Goal: Transaction & Acquisition: Purchase product/service

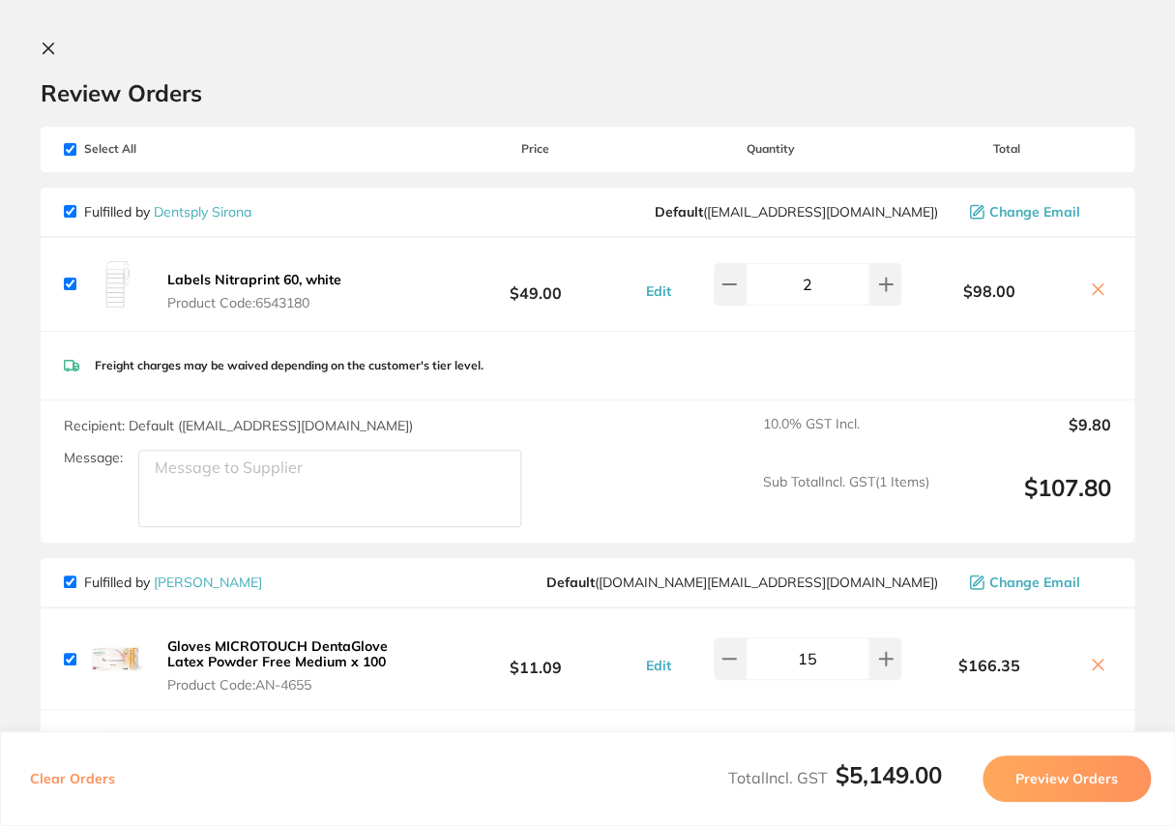
click at [48, 52] on icon at bounding box center [48, 48] width 15 height 15
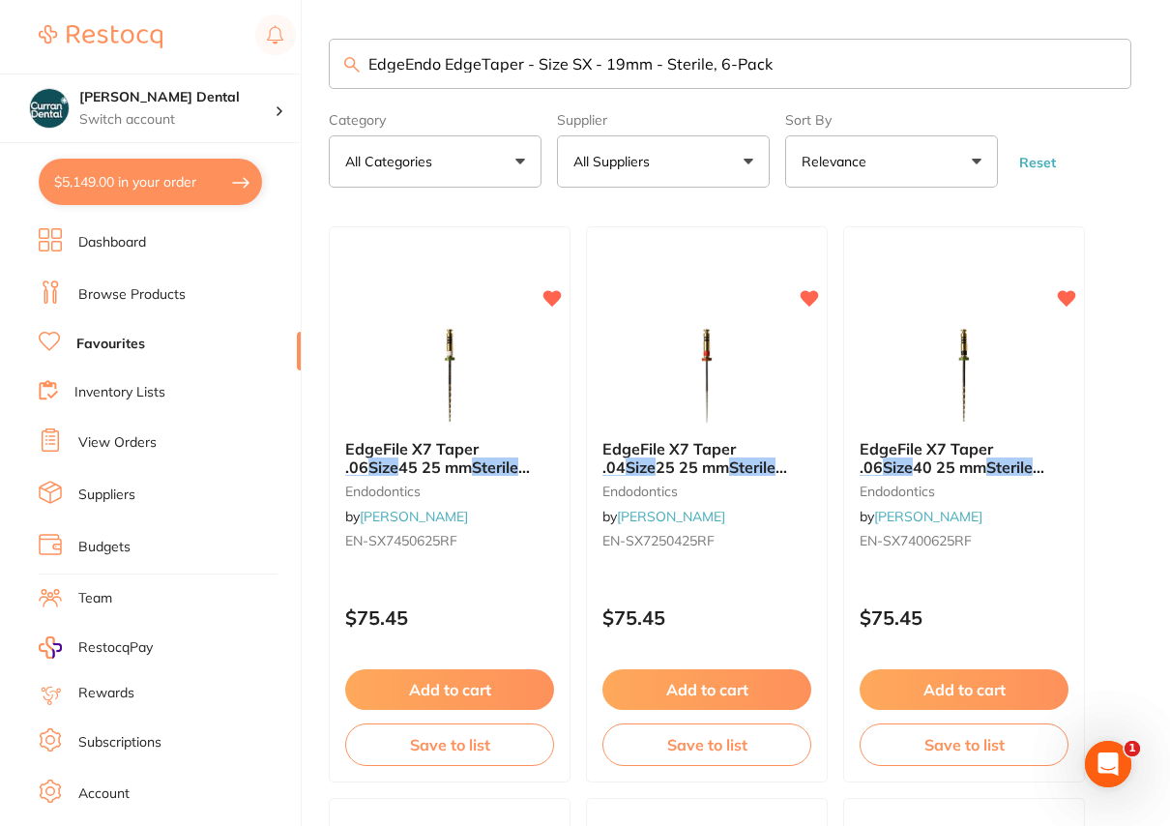
drag, startPoint x: 577, startPoint y: 52, endPoint x: 467, endPoint y: 55, distance: 110.2
click at [467, 55] on input "EdgeEndo EdgeTaper - Size SX - 19mm - Sterile, 6-Pack" at bounding box center [730, 64] width 802 height 50
click at [147, 293] on link "Browse Products" at bounding box center [131, 294] width 107 height 19
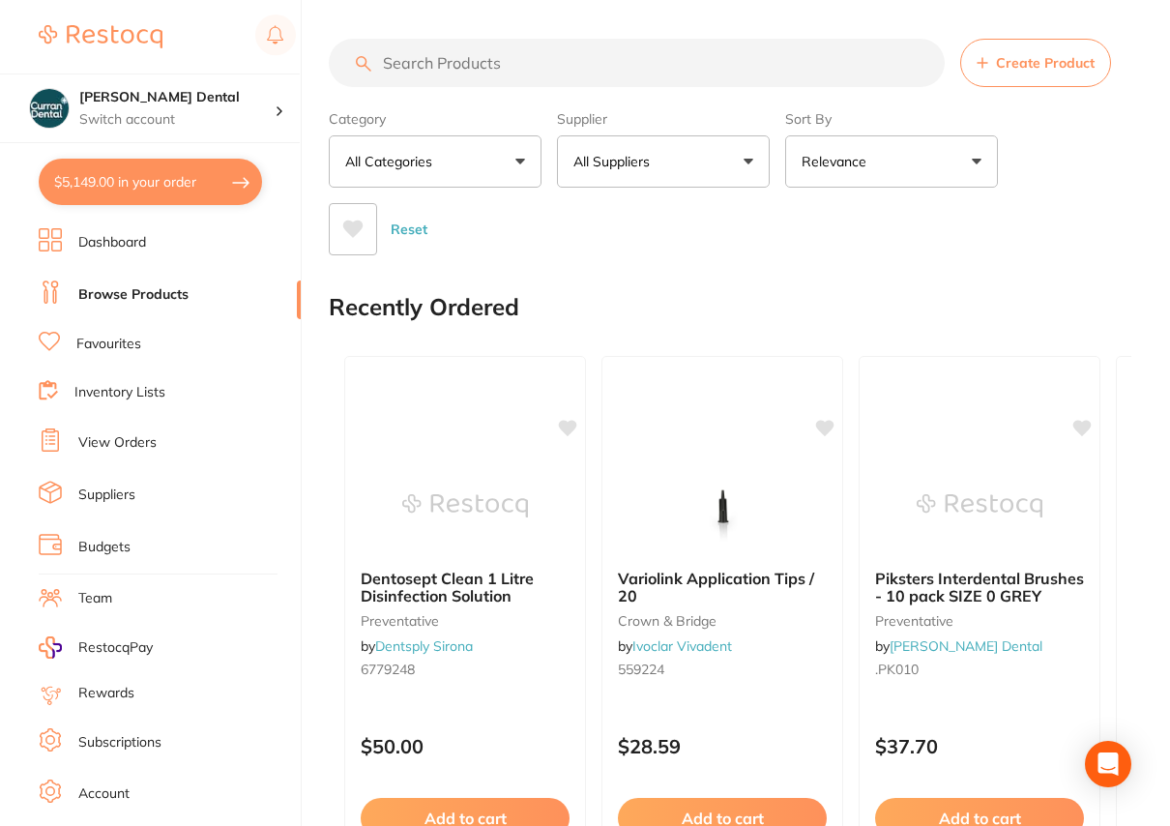
click at [410, 68] on input "search" at bounding box center [637, 63] width 616 height 48
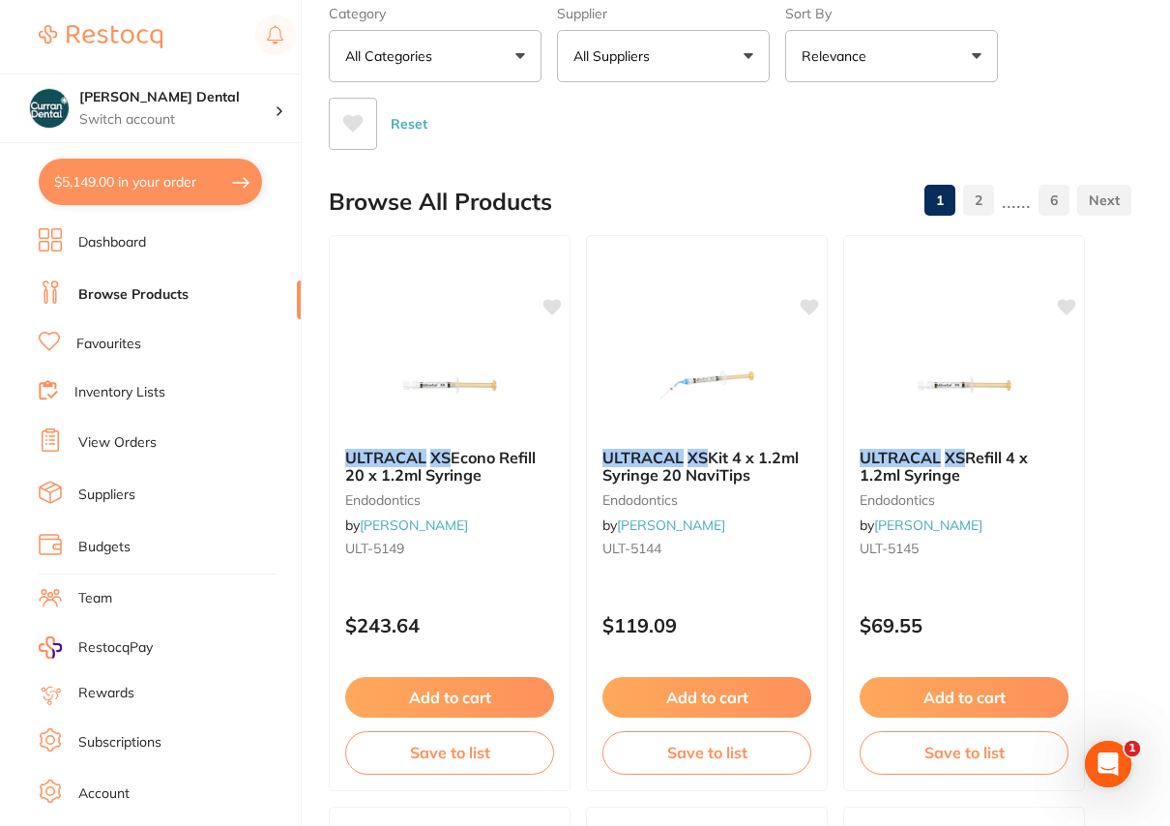
scroll to position [175, 0]
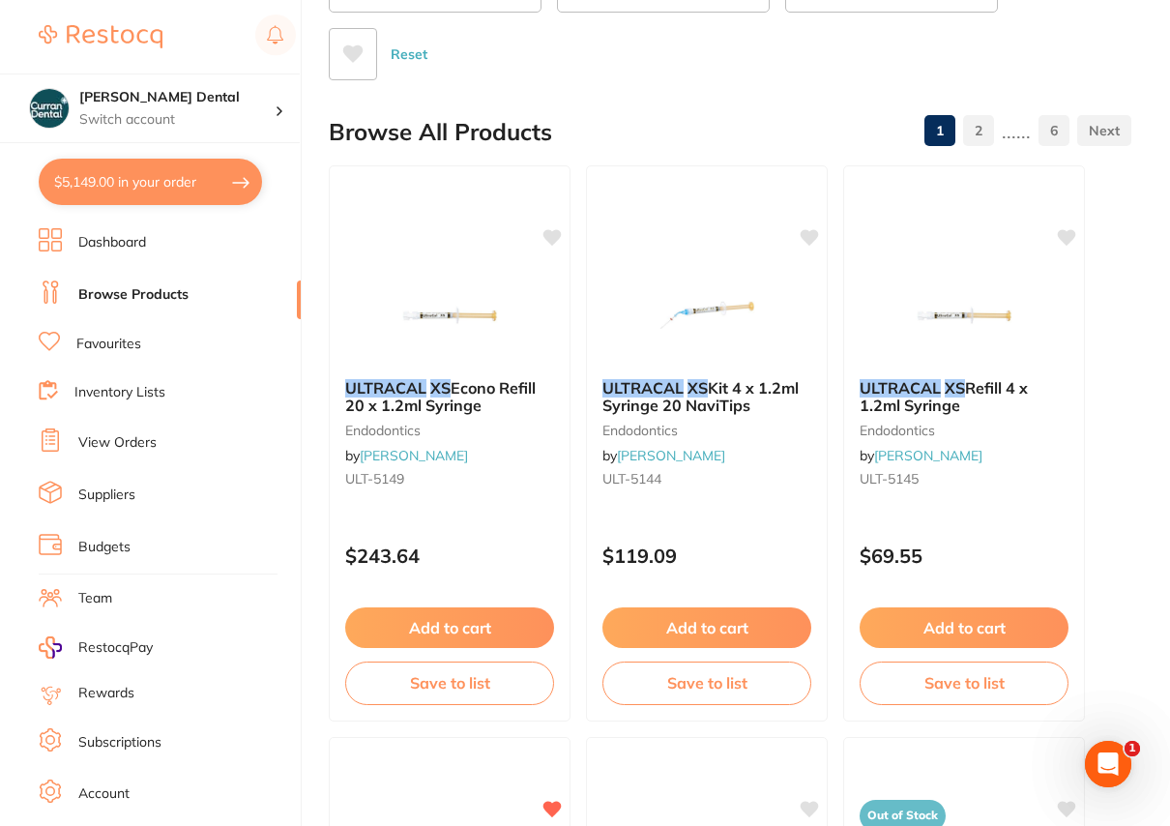
type input "ultracal xs"
click at [945, 391] on em "XS" at bounding box center [954, 386] width 20 height 19
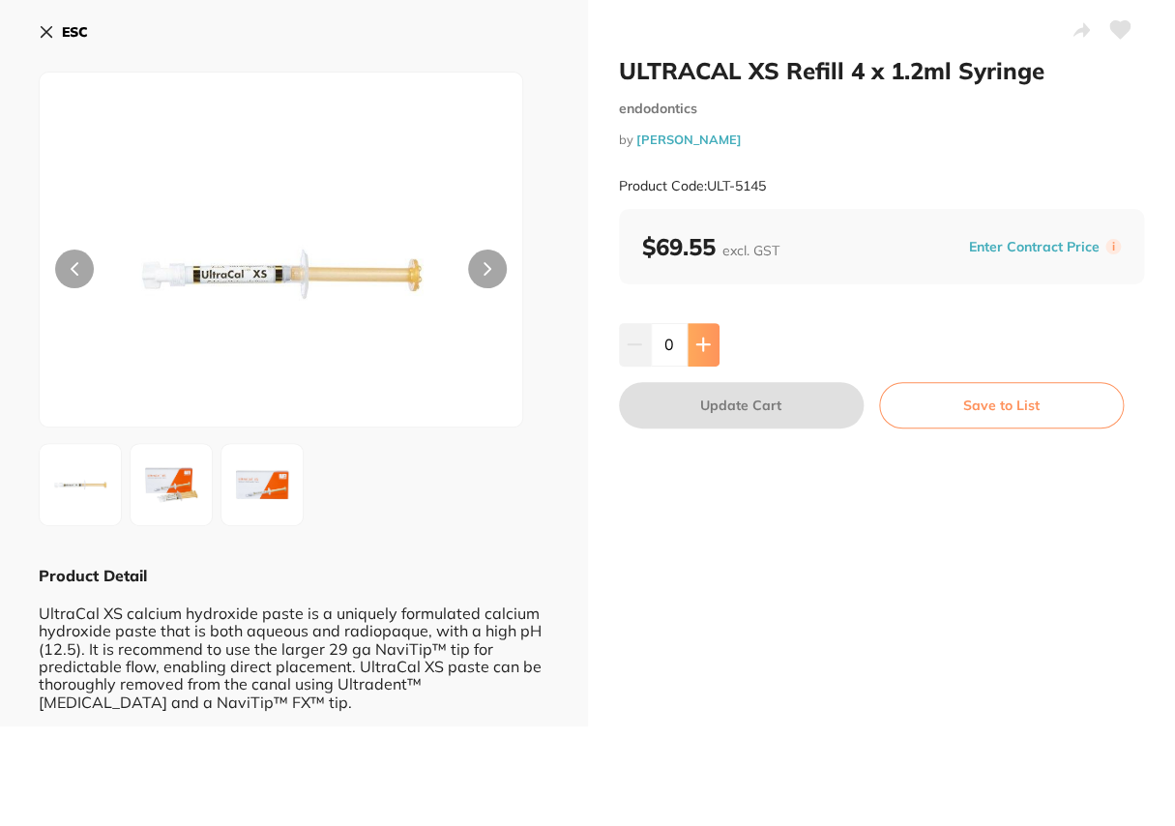
click at [698, 335] on button at bounding box center [703, 344] width 32 height 43
type input "1"
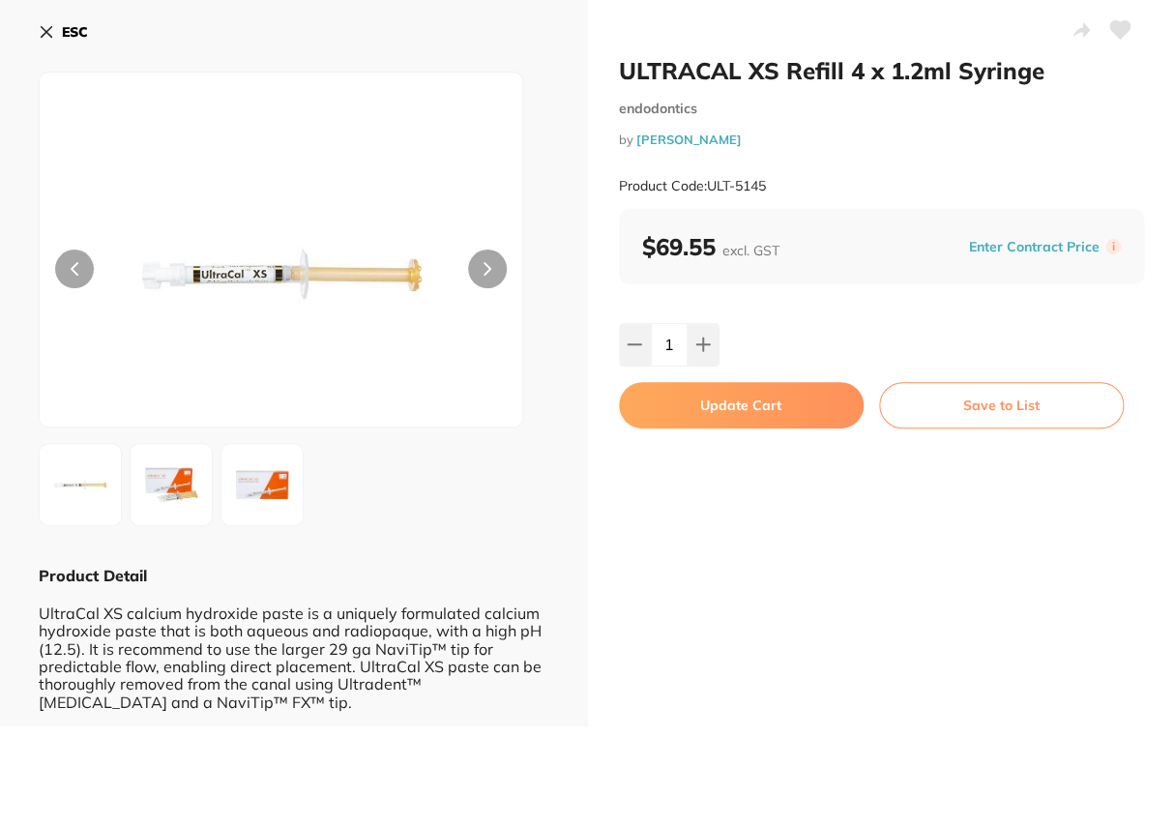
click at [726, 410] on button "Update Cart" at bounding box center [741, 405] width 245 height 46
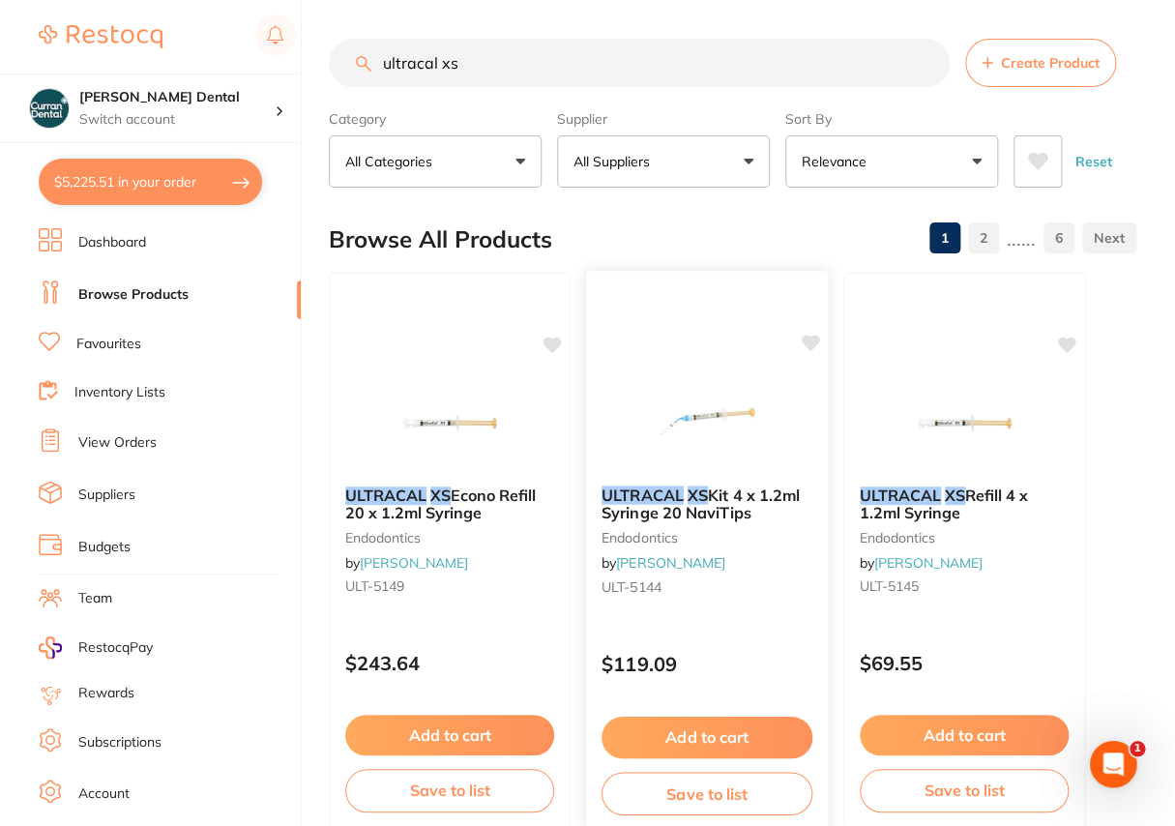
checkbox input "false"
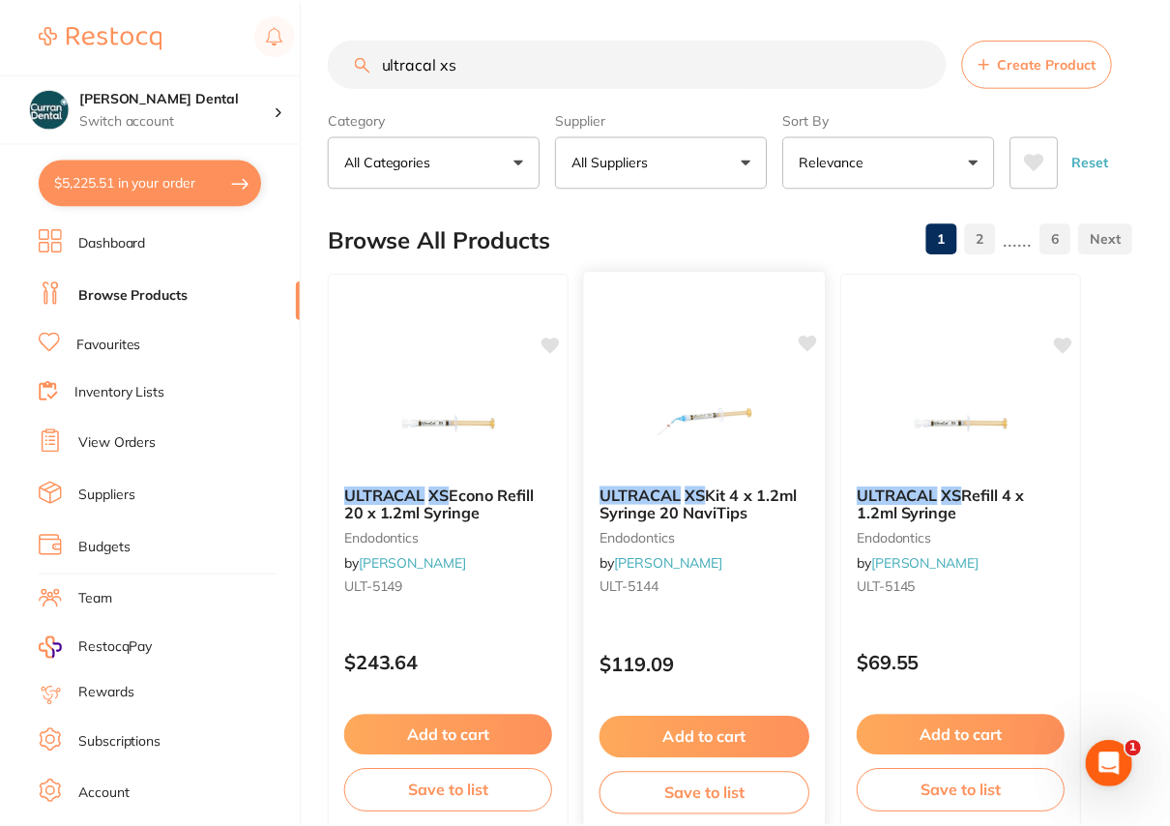
scroll to position [175, 0]
